Goal: Task Accomplishment & Management: Manage account settings

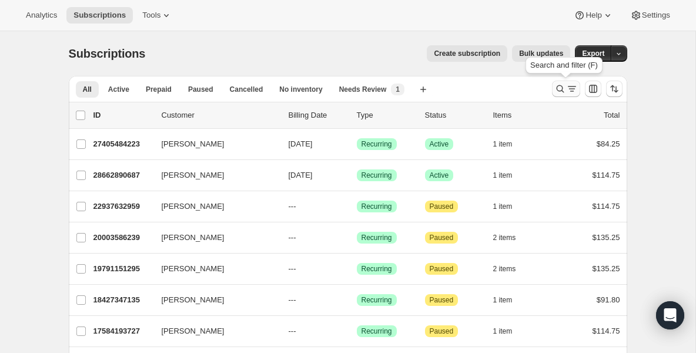
click at [561, 91] on icon "Search and filter results" at bounding box center [560, 89] width 8 height 8
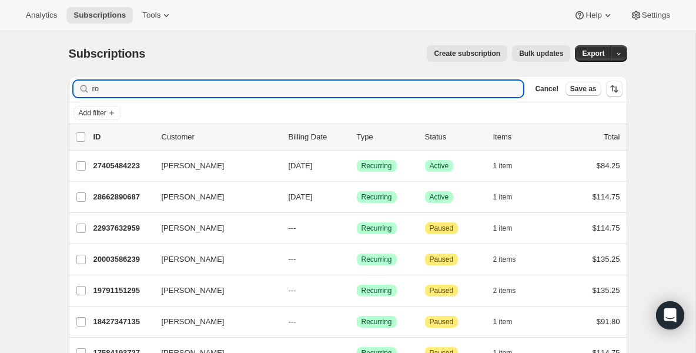
type input "r"
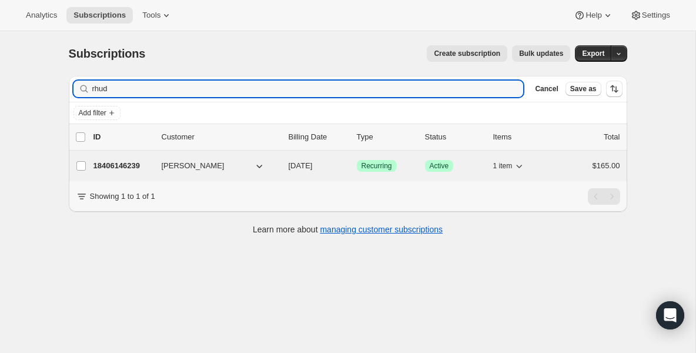
type input "rhud"
click at [132, 166] on p "18406146239" at bounding box center [122, 166] width 59 height 12
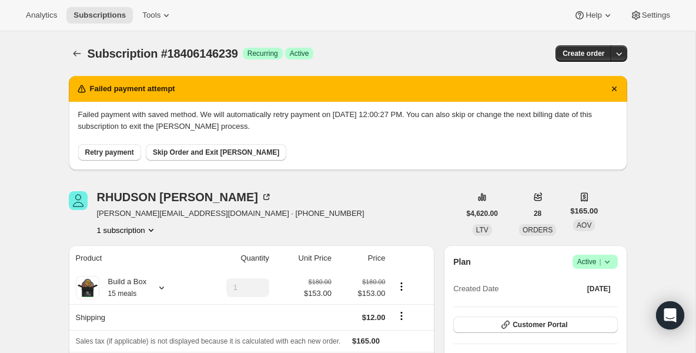
click at [123, 145] on button "Retry payment" at bounding box center [109, 152] width 63 height 16
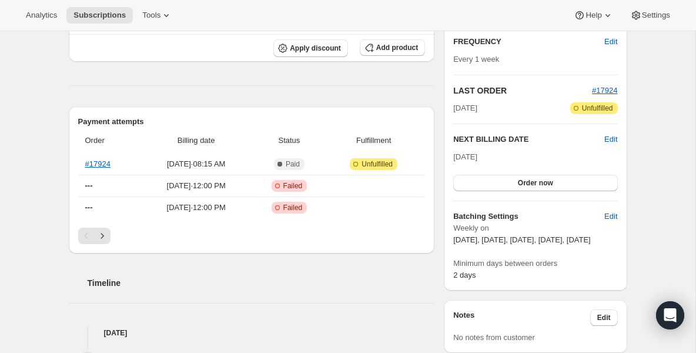
scroll to position [235, 0]
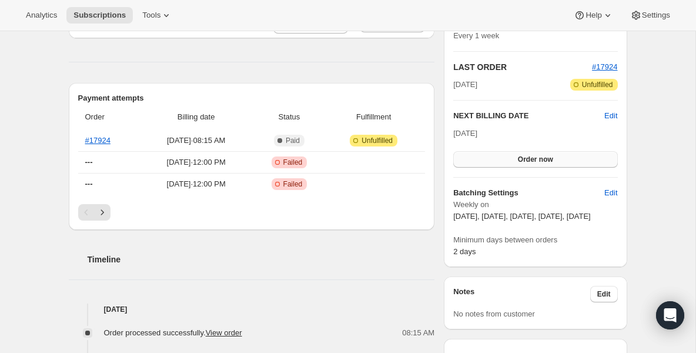
click at [498, 161] on button "Order now" at bounding box center [535, 159] width 164 height 16
click at [498, 161] on button "Click to confirm" at bounding box center [535, 159] width 164 height 16
